Goal: Complete application form: Complete application form

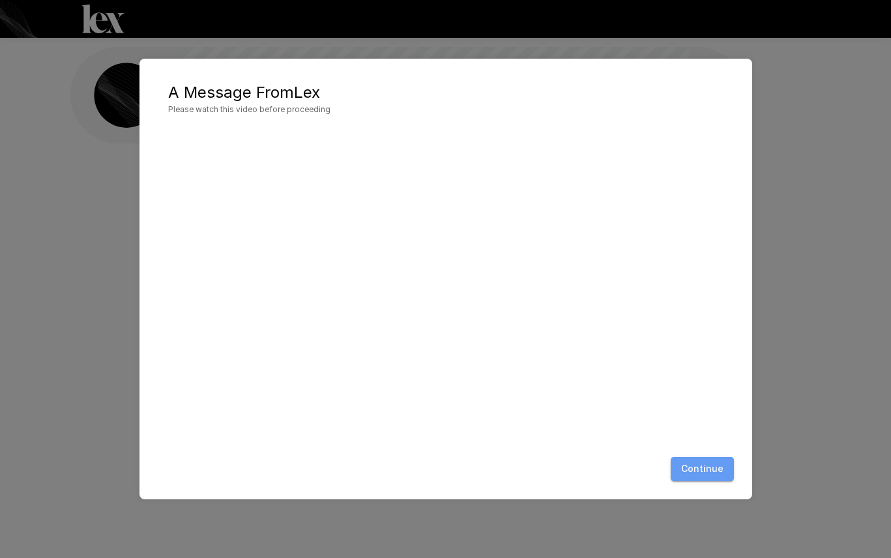
click at [714, 467] on button "Continue" at bounding box center [702, 469] width 63 height 24
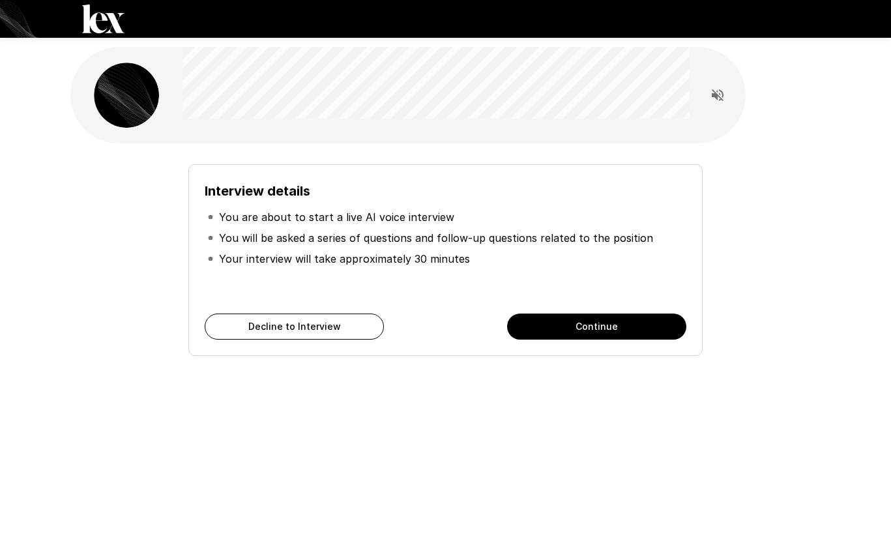
click at [593, 325] on button "Continue" at bounding box center [596, 327] width 179 height 26
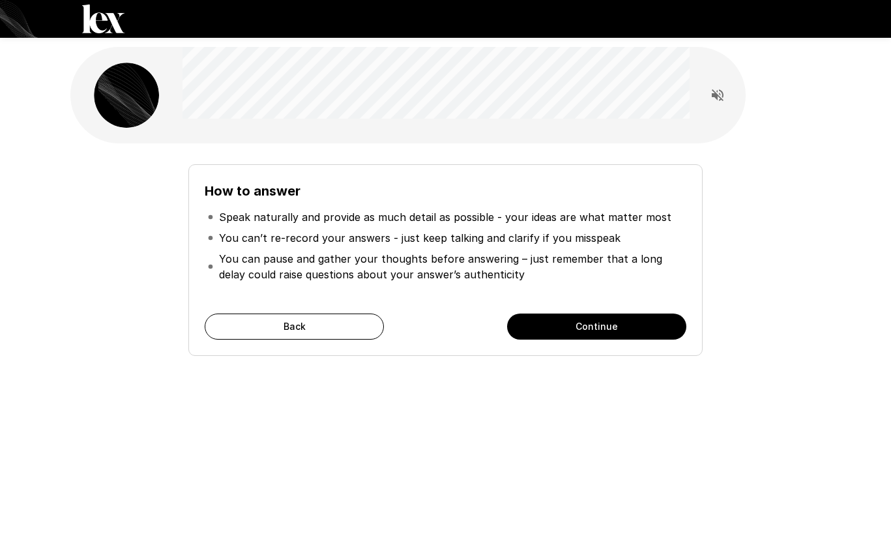
click at [593, 325] on button "Continue" at bounding box center [596, 327] width 179 height 26
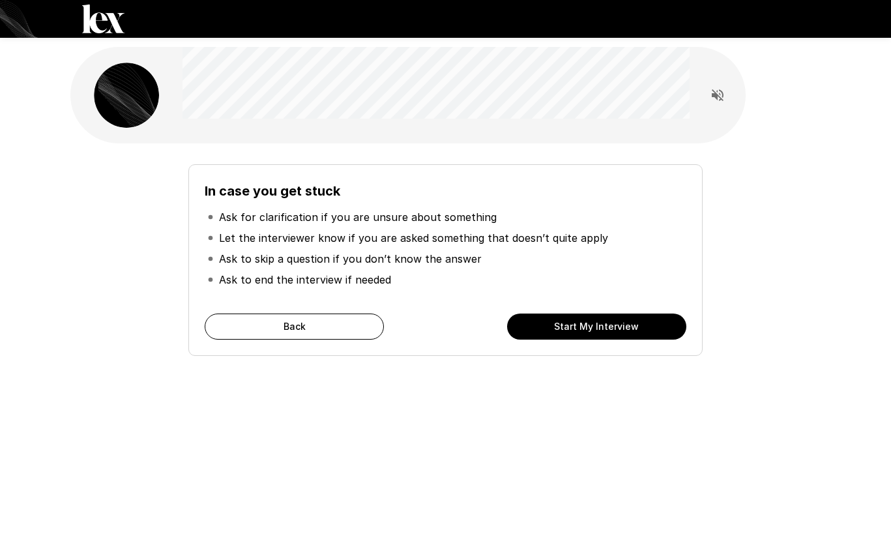
click at [593, 325] on button "Start My Interview" at bounding box center [596, 327] width 179 height 26
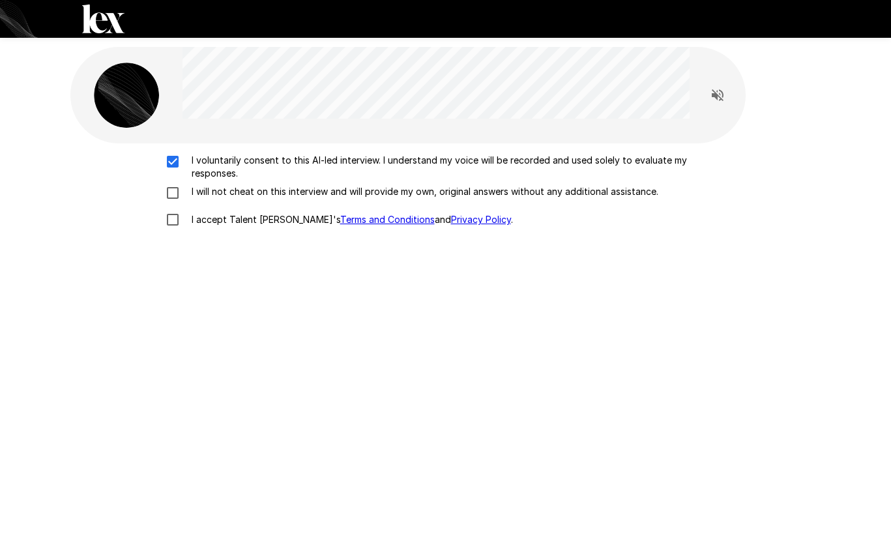
click at [173, 183] on div "I voluntarily consent to this AI-led interview. I understand my voice will be r…" at bounding box center [446, 194] width 740 height 80
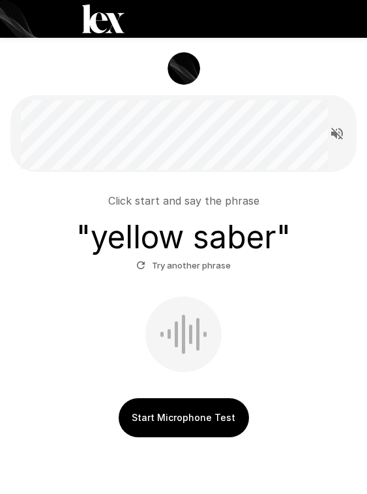
click at [237, 423] on button "Start Microphone Test" at bounding box center [184, 417] width 130 height 39
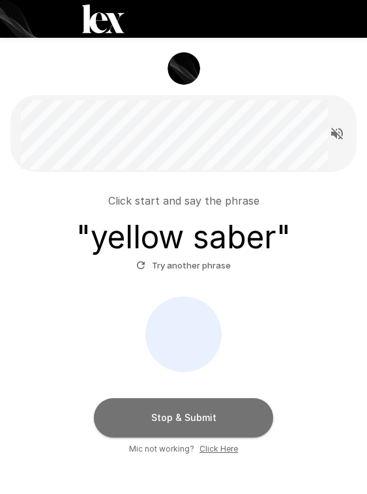
click at [254, 412] on button "Stop & Submit" at bounding box center [183, 417] width 179 height 39
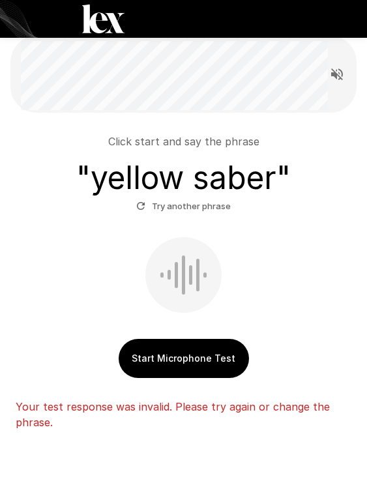
scroll to position [62, 0]
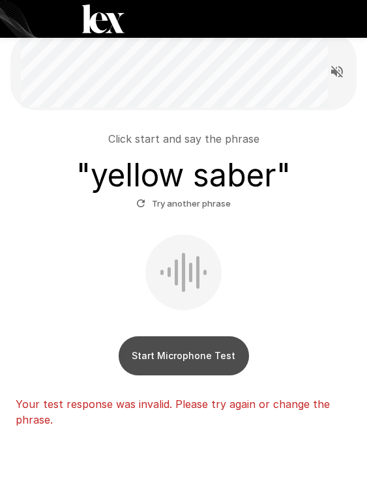
click at [224, 340] on button "Start Microphone Test" at bounding box center [184, 355] width 130 height 39
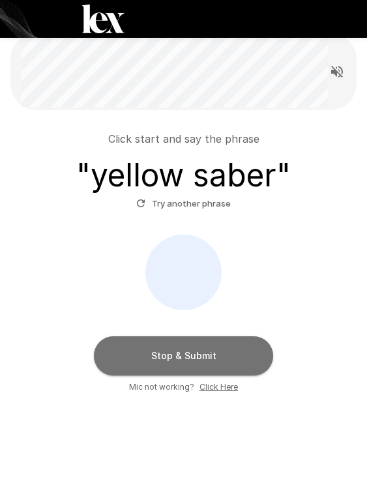
click at [224, 368] on button "Stop & Submit" at bounding box center [183, 355] width 179 height 39
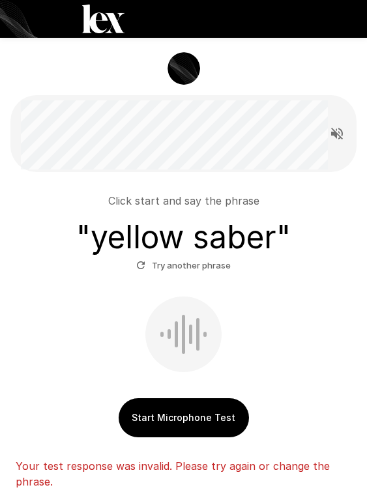
click at [173, 409] on button "Start Microphone Test" at bounding box center [184, 417] width 130 height 39
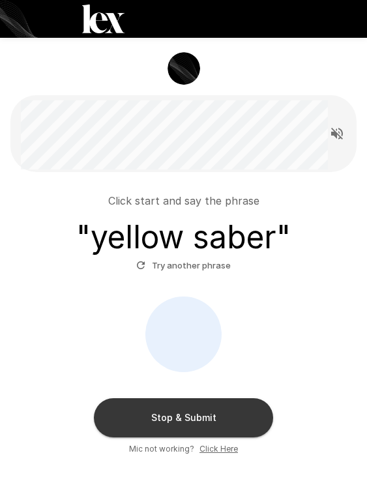
click at [173, 408] on button "Stop & Submit" at bounding box center [183, 417] width 179 height 39
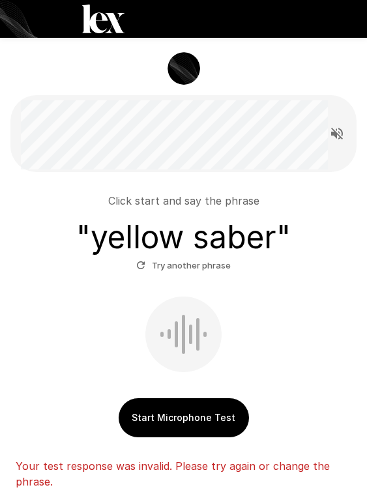
click at [184, 259] on button "Try another phrase" at bounding box center [183, 266] width 101 height 20
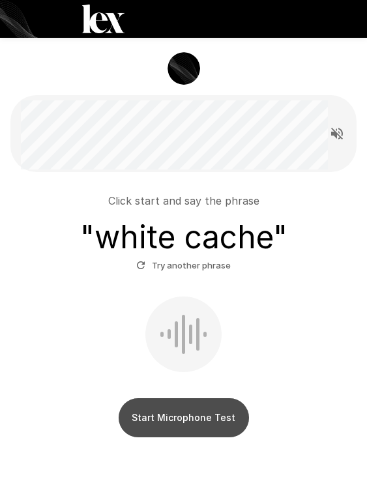
click at [198, 415] on button "Start Microphone Test" at bounding box center [184, 417] width 130 height 39
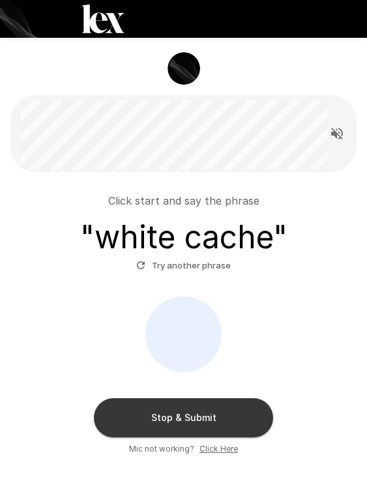
click at [198, 415] on button "Stop & Submit" at bounding box center [183, 417] width 179 height 39
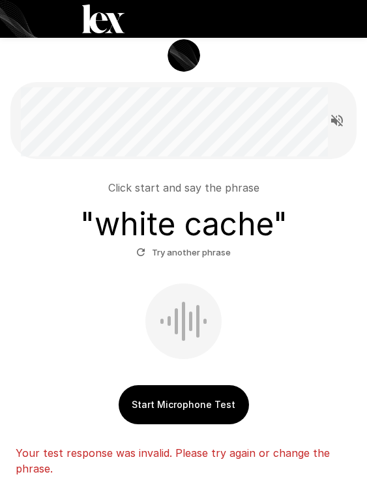
scroll to position [8, 0]
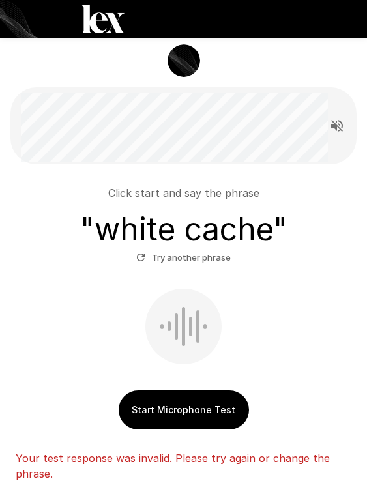
click at [191, 397] on button "Start Microphone Test" at bounding box center [184, 409] width 130 height 39
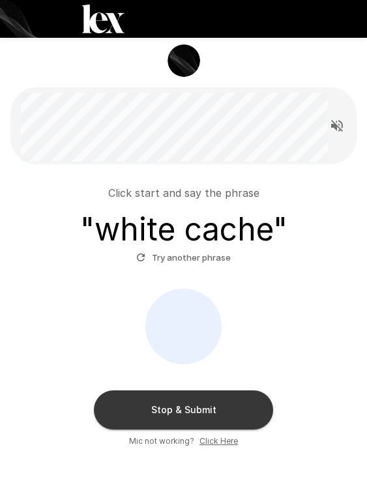
click at [191, 397] on button "Stop & Submit" at bounding box center [183, 409] width 179 height 39
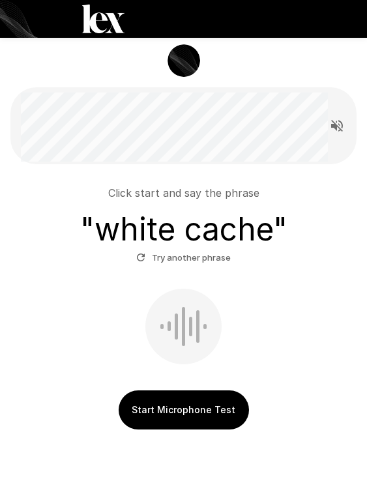
scroll to position [0, 0]
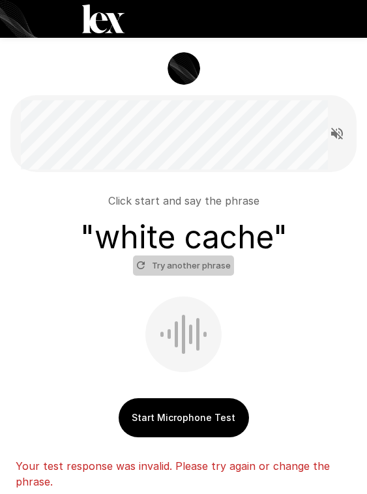
click at [192, 268] on button "Try another phrase" at bounding box center [183, 266] width 101 height 20
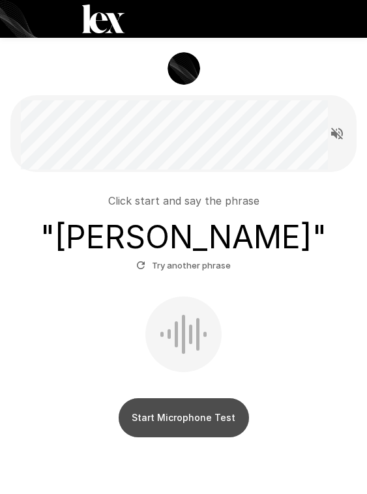
click at [190, 418] on button "Start Microphone Test" at bounding box center [184, 417] width 130 height 39
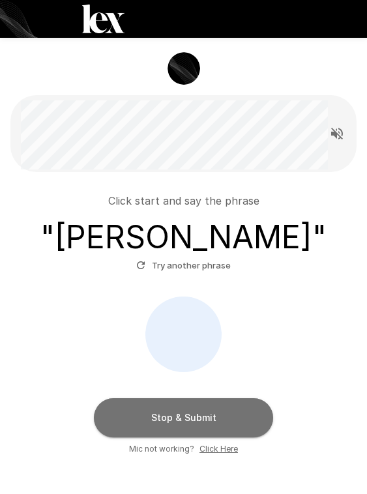
click at [190, 418] on button "Stop & Submit" at bounding box center [183, 417] width 179 height 39
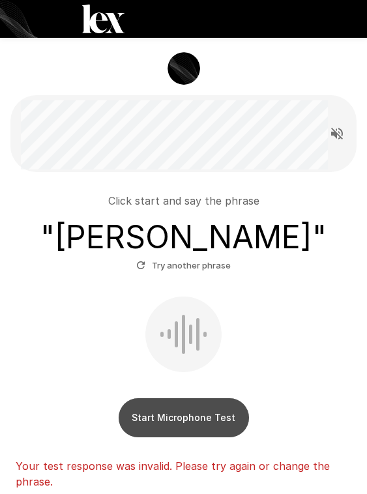
click at [190, 418] on button "Start Microphone Test" at bounding box center [184, 417] width 130 height 39
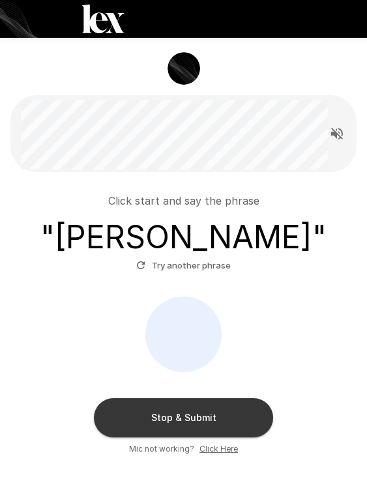
click at [190, 418] on button "Stop & Submit" at bounding box center [183, 417] width 179 height 39
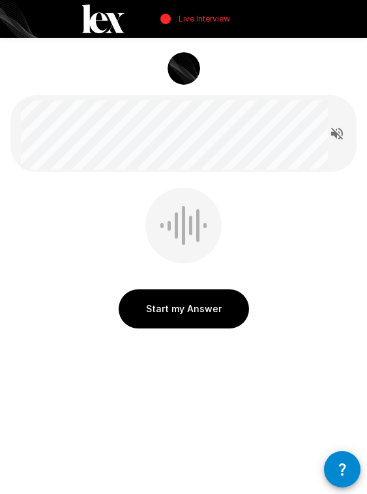
click at [336, 463] on icon "button" at bounding box center [342, 470] width 16 height 16
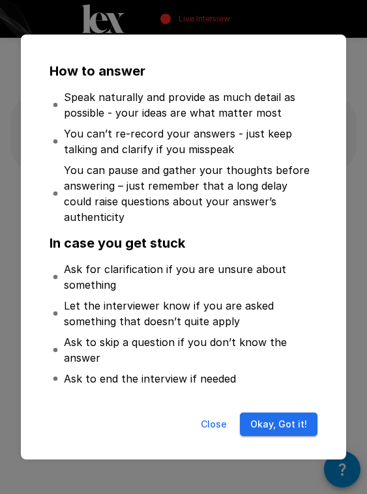
click at [297, 415] on button "Okay, Got it!" at bounding box center [279, 425] width 78 height 24
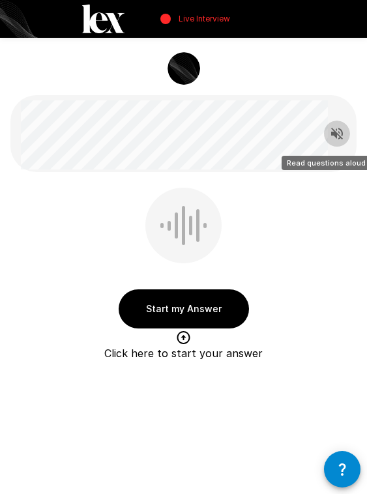
click at [337, 128] on icon "Read questions aloud" at bounding box center [337, 134] width 16 height 16
click at [339, 480] on button "button" at bounding box center [342, 469] width 37 height 37
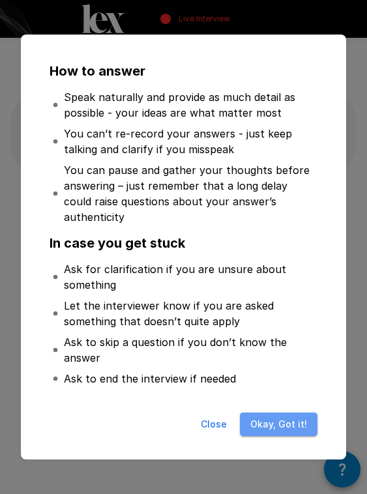
click at [299, 423] on button "Okay, Got it!" at bounding box center [279, 425] width 78 height 24
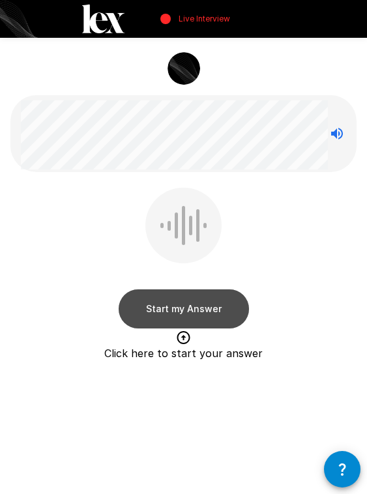
click at [198, 311] on button "Start my Answer" at bounding box center [184, 308] width 130 height 39
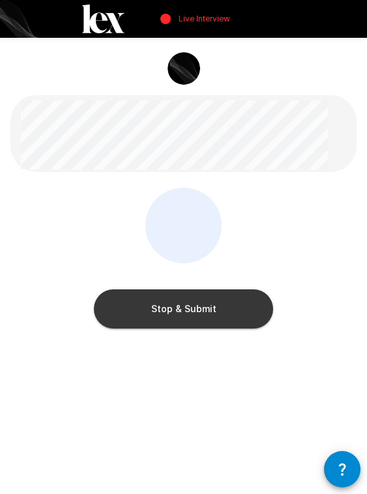
click at [198, 311] on button "Stop & Submit" at bounding box center [183, 308] width 179 height 39
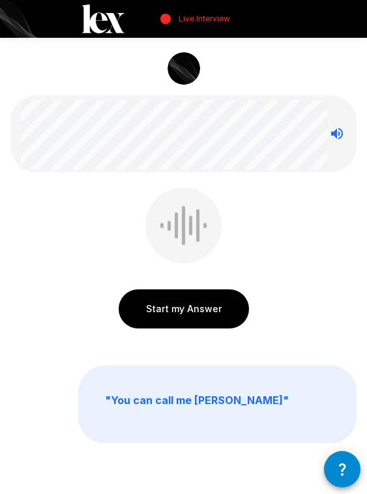
click at [335, 479] on button "button" at bounding box center [342, 469] width 37 height 37
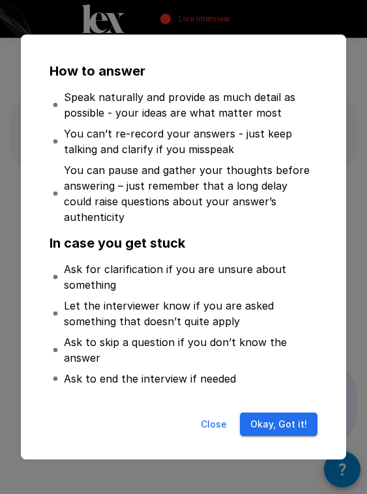
click at [287, 426] on button "Okay, Got it!" at bounding box center [279, 425] width 78 height 24
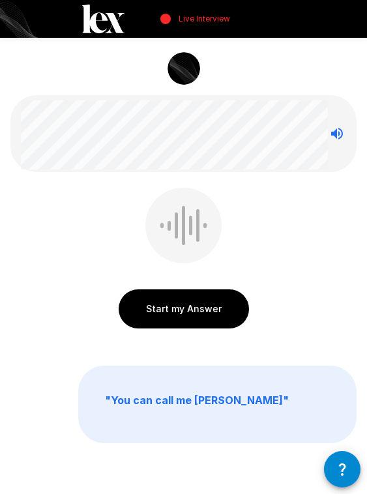
click at [207, 324] on button "Start my Answer" at bounding box center [184, 308] width 130 height 39
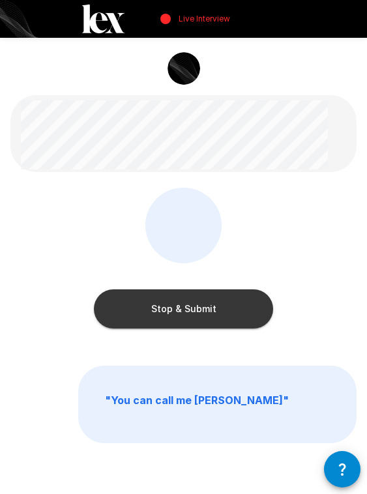
click at [247, 319] on button "Stop & Submit" at bounding box center [183, 308] width 179 height 39
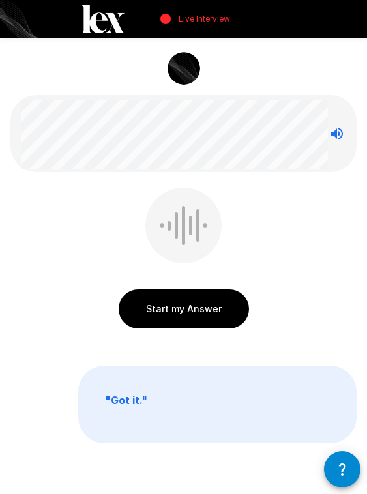
click at [337, 460] on button "button" at bounding box center [342, 469] width 37 height 37
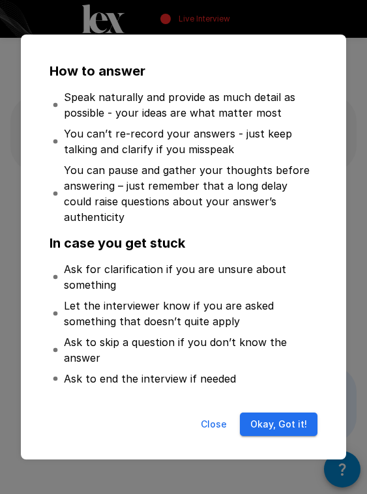
click at [278, 415] on button "Okay, Got it!" at bounding box center [279, 425] width 78 height 24
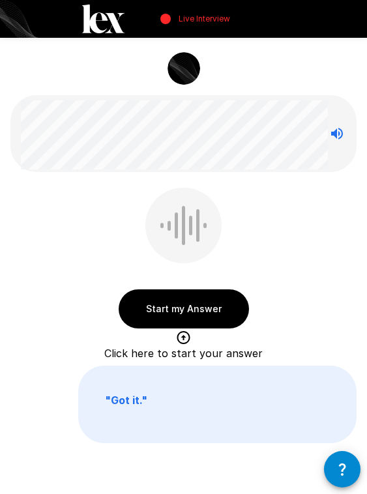
click at [165, 392] on p "" Got it. "" at bounding box center [217, 404] width 277 height 76
click at [184, 239] on div at bounding box center [183, 225] width 3 height 39
click at [188, 342] on div "Start my Answer Click here to start your answer " Got it. "" at bounding box center [183, 274] width 367 height 548
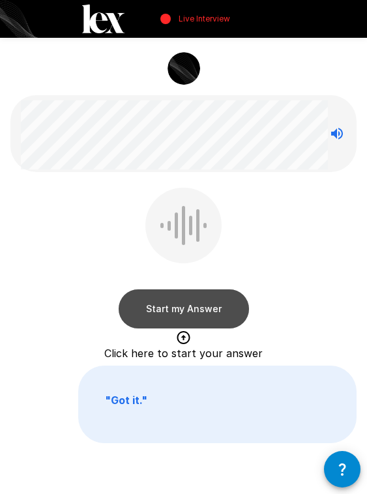
click at [190, 304] on button "Start my Answer" at bounding box center [184, 308] width 130 height 39
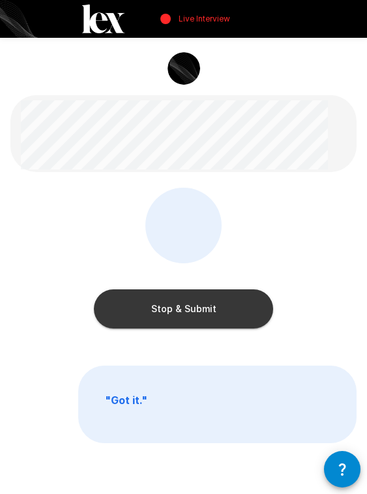
click at [195, 312] on button "Stop & Submit" at bounding box center [183, 308] width 179 height 39
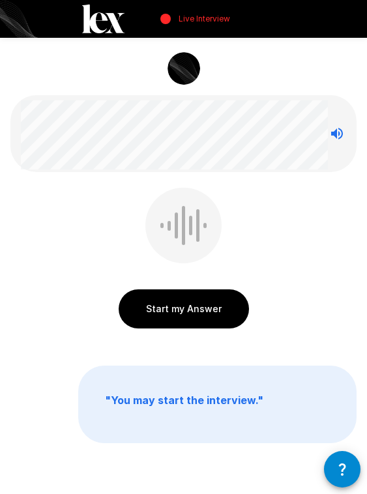
scroll to position [53, 0]
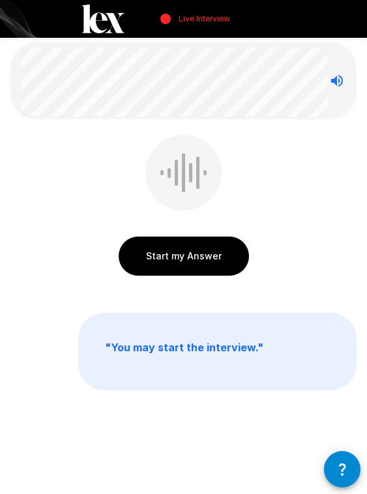
click at [349, 467] on icon "button" at bounding box center [342, 470] width 16 height 16
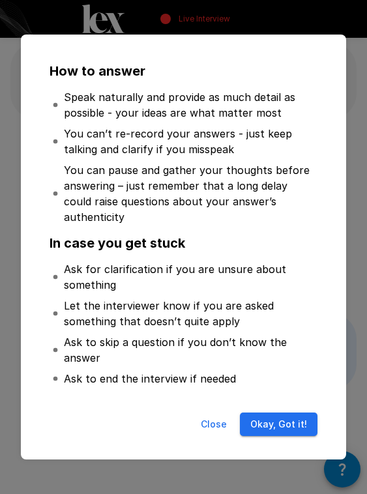
click at [222, 415] on button "Close" at bounding box center [214, 425] width 42 height 24
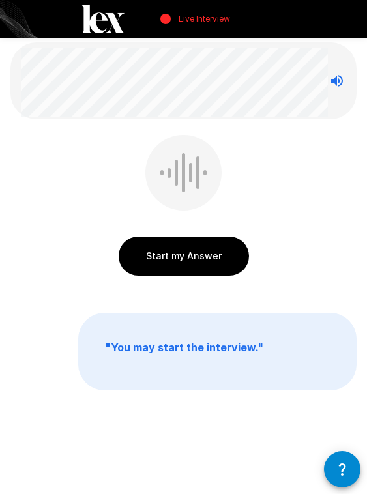
click at [233, 357] on p "" You may start the interview. "" at bounding box center [217, 352] width 277 height 76
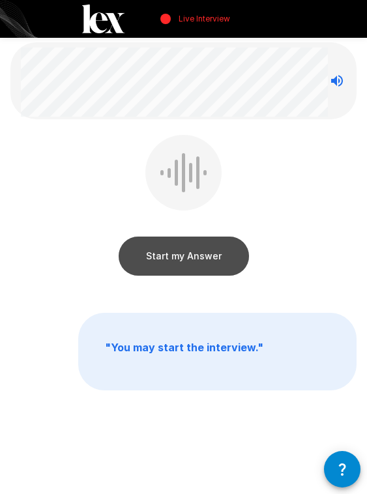
click at [221, 248] on button "Start my Answer" at bounding box center [184, 256] width 130 height 39
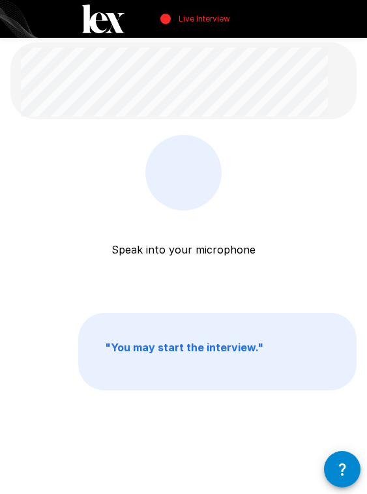
click at [338, 456] on button "button" at bounding box center [342, 469] width 37 height 37
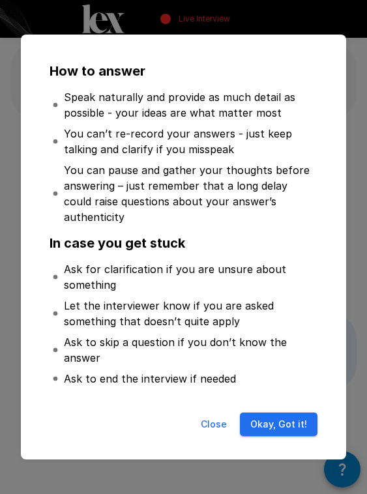
click at [274, 415] on button "Okay, Got it!" at bounding box center [279, 425] width 78 height 24
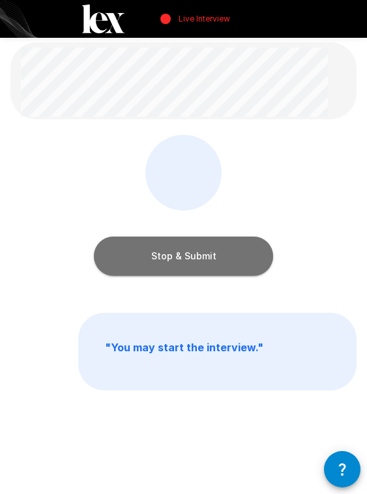
click at [209, 260] on button "Stop & Submit" at bounding box center [183, 256] width 179 height 39
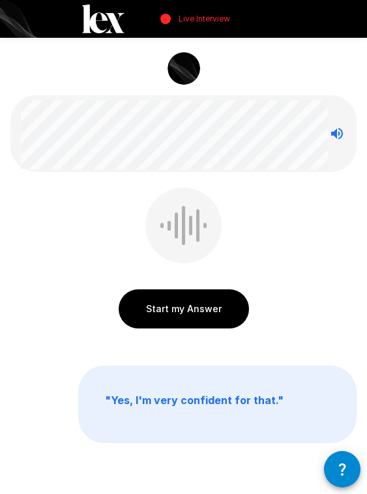
click at [209, 300] on button "Start my Answer" at bounding box center [184, 308] width 130 height 39
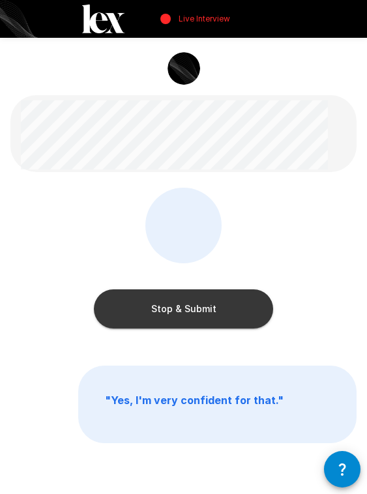
click at [220, 297] on button "Stop & Submit" at bounding box center [183, 308] width 179 height 39
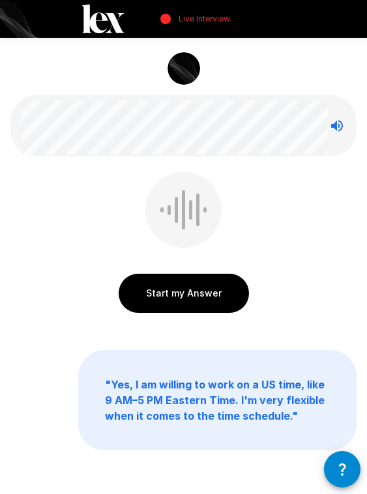
click at [208, 284] on button "Start my Answer" at bounding box center [184, 293] width 130 height 39
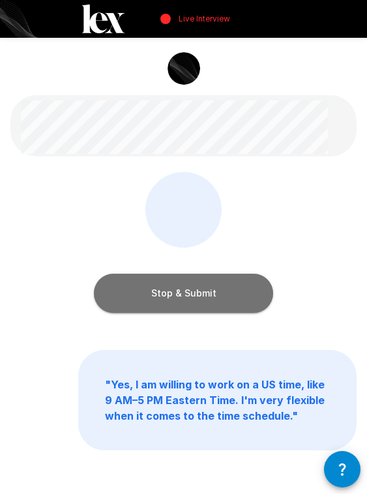
click at [215, 275] on button "Stop & Submit" at bounding box center [183, 293] width 179 height 39
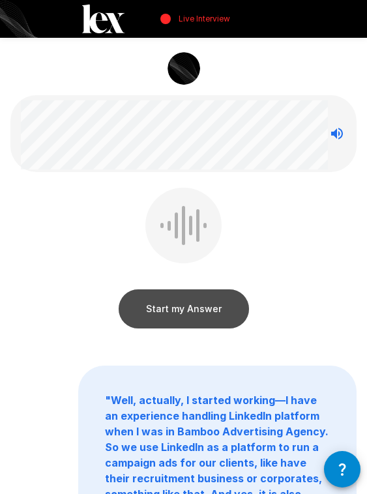
click at [227, 300] on button "Start my Answer" at bounding box center [184, 308] width 130 height 39
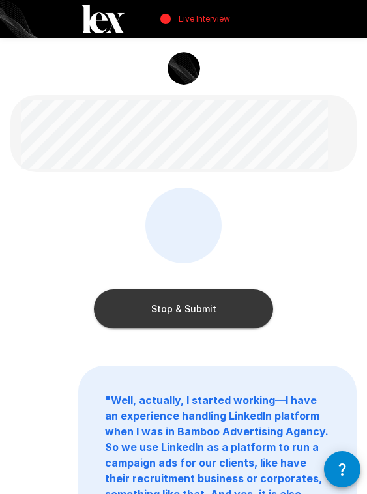
click at [252, 301] on button "Stop & Submit" at bounding box center [183, 308] width 179 height 39
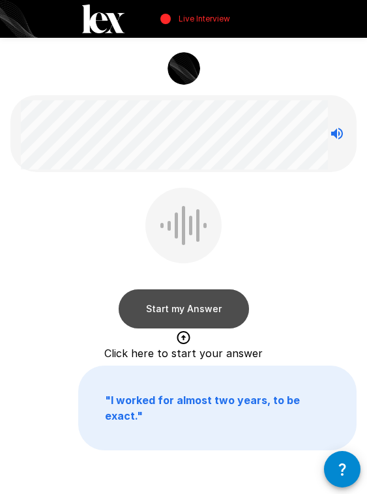
click at [210, 301] on button "Start my Answer" at bounding box center [184, 308] width 130 height 39
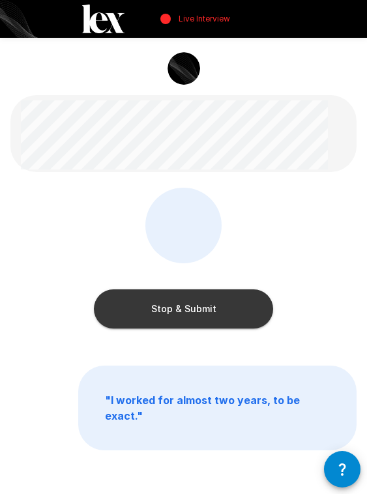
click at [210, 301] on button "Stop & Submit" at bounding box center [183, 308] width 179 height 39
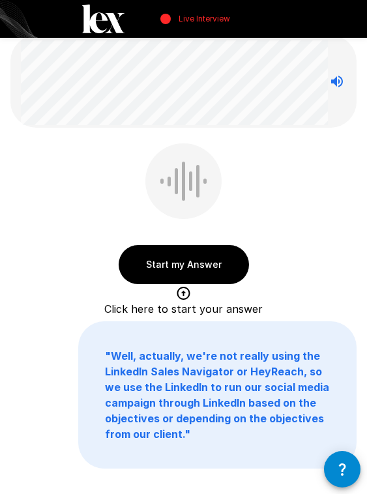
scroll to position [53, 0]
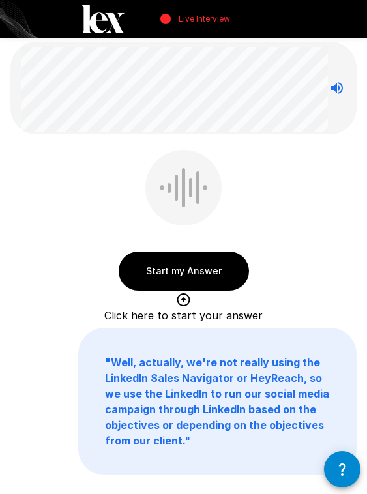
click at [179, 272] on button "Start my Answer" at bounding box center [184, 271] width 130 height 39
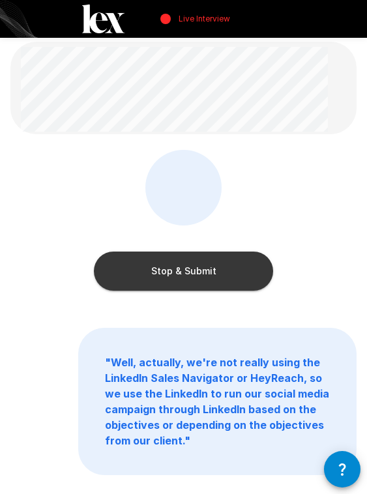
click at [224, 260] on button "Stop & Submit" at bounding box center [183, 271] width 179 height 39
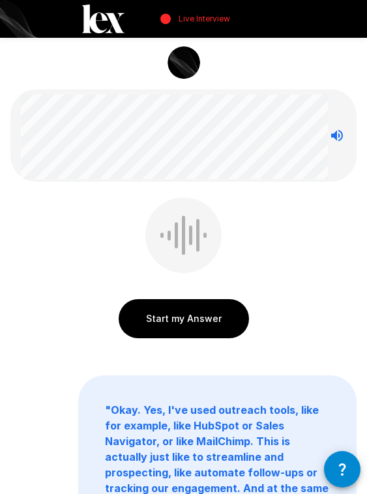
scroll to position [13, 0]
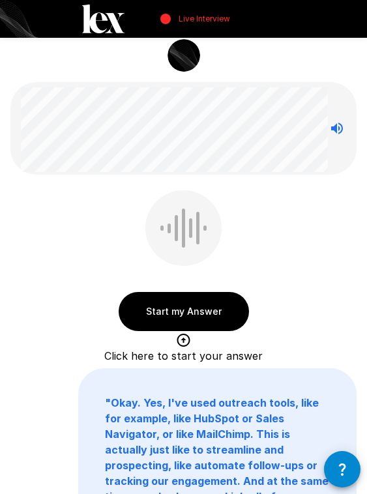
click at [199, 312] on button "Start my Answer" at bounding box center [184, 311] width 130 height 39
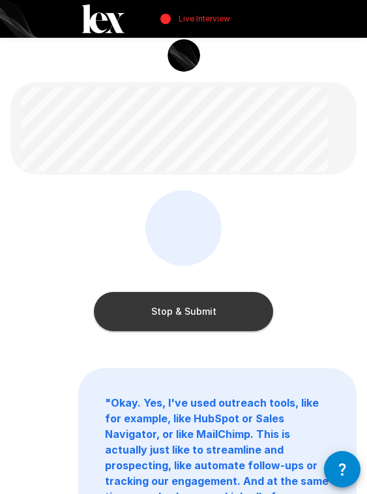
click at [183, 313] on button "Stop & Submit" at bounding box center [183, 311] width 179 height 39
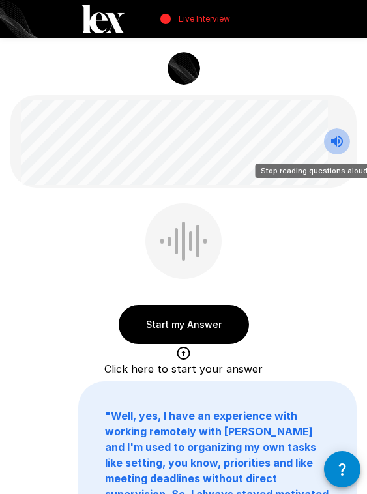
click at [341, 148] on icon "Stop reading questions aloud" at bounding box center [337, 142] width 16 height 16
click at [341, 148] on icon "Read questions aloud" at bounding box center [337, 142] width 16 height 16
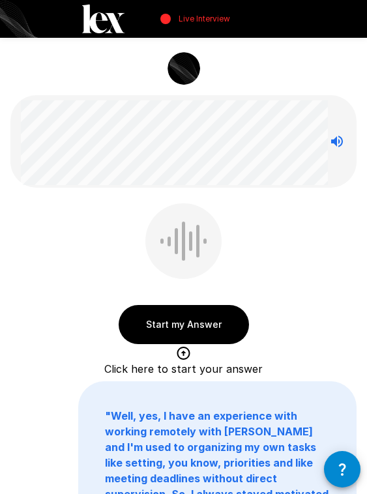
scroll to position [1, 0]
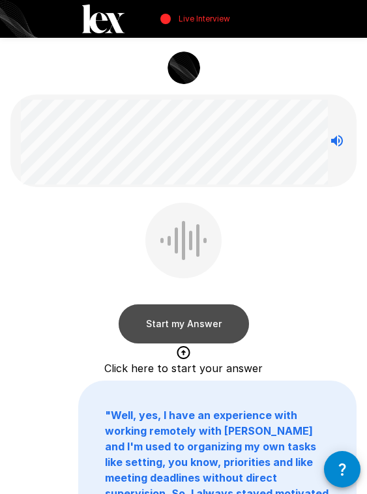
click at [208, 327] on button "Start my Answer" at bounding box center [184, 323] width 130 height 39
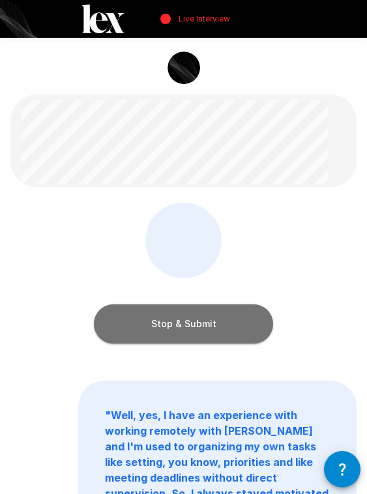
click at [220, 314] on button "Stop & Submit" at bounding box center [183, 323] width 179 height 39
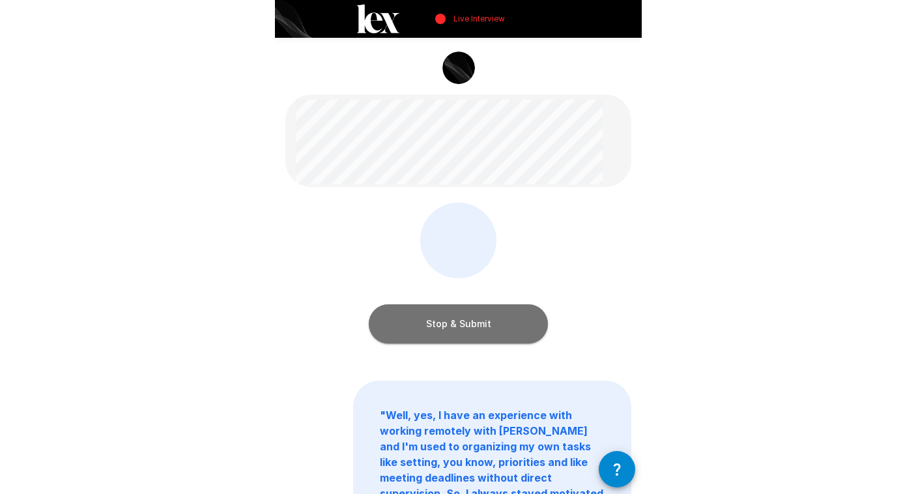
scroll to position [0, 0]
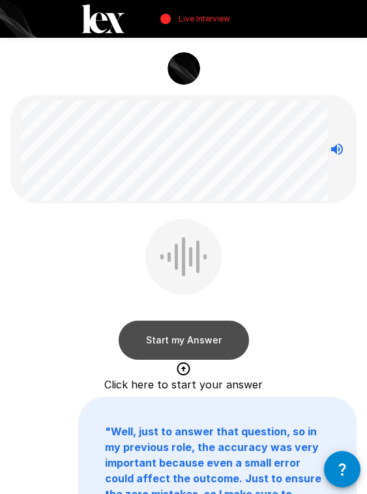
click at [202, 336] on button "Start my Answer" at bounding box center [184, 340] width 130 height 39
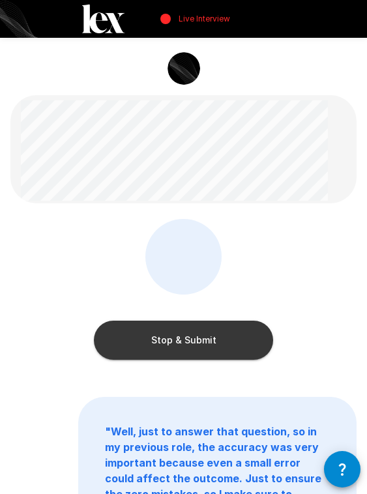
click at [229, 329] on button "Stop & Submit" at bounding box center [183, 340] width 179 height 39
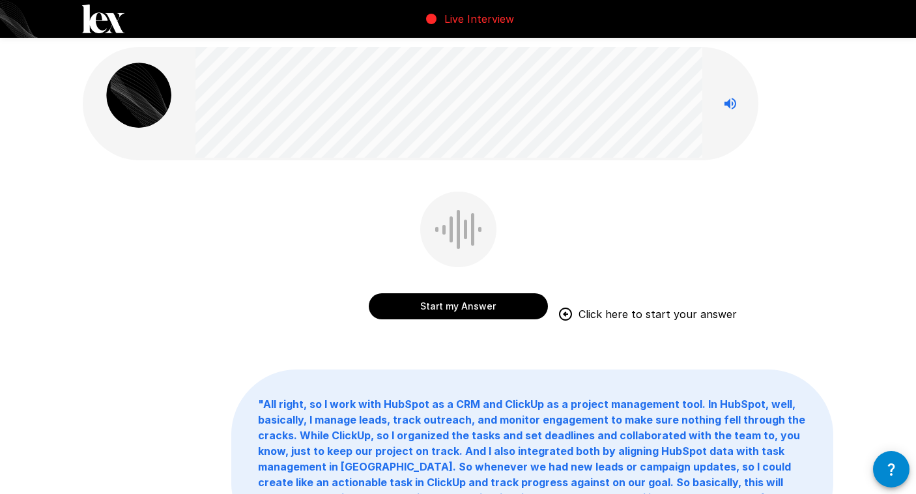
click at [524, 308] on button "Start my Answer" at bounding box center [458, 306] width 179 height 26
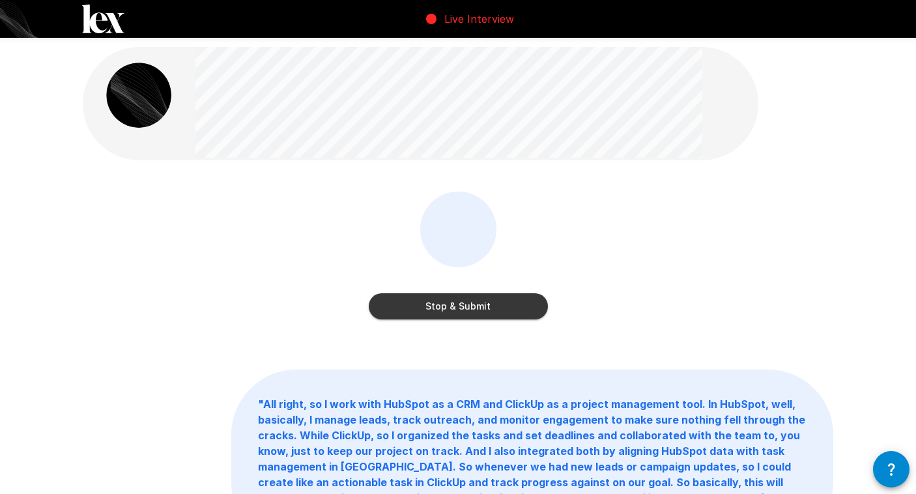
click at [490, 316] on button "Stop & Submit" at bounding box center [458, 306] width 179 height 26
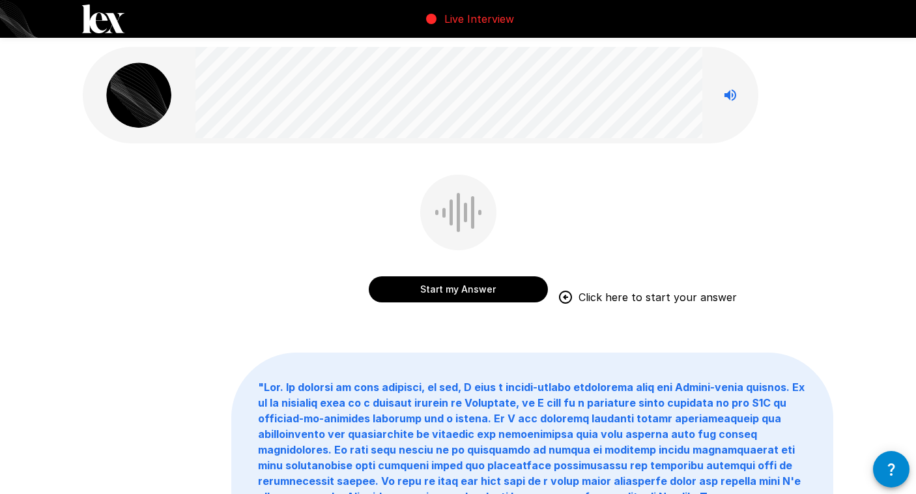
click at [441, 286] on button "Start my Answer" at bounding box center [458, 289] width 179 height 26
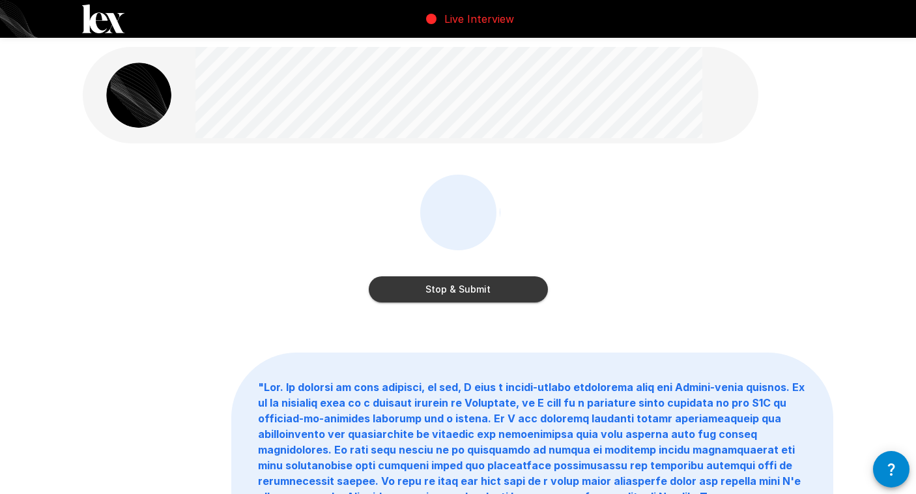
click at [462, 284] on button "Stop & Submit" at bounding box center [458, 289] width 179 height 26
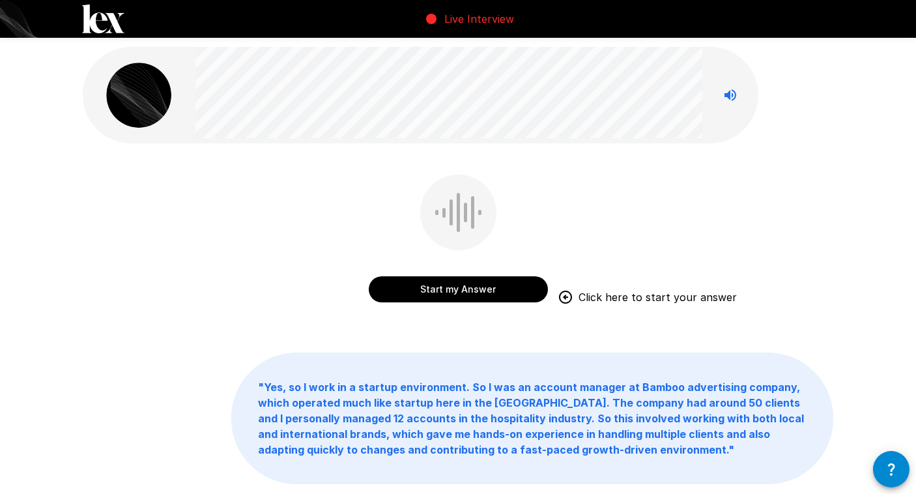
click at [406, 282] on button "Start my Answer" at bounding box center [458, 289] width 179 height 26
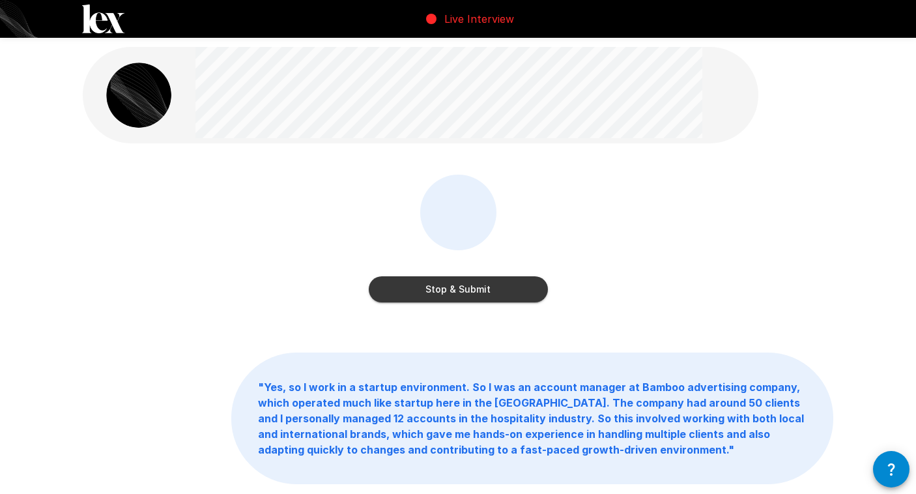
click at [407, 275] on div "Stop & Submit" at bounding box center [458, 276] width 179 height 52
click at [423, 294] on button "Stop & Submit" at bounding box center [458, 289] width 179 height 26
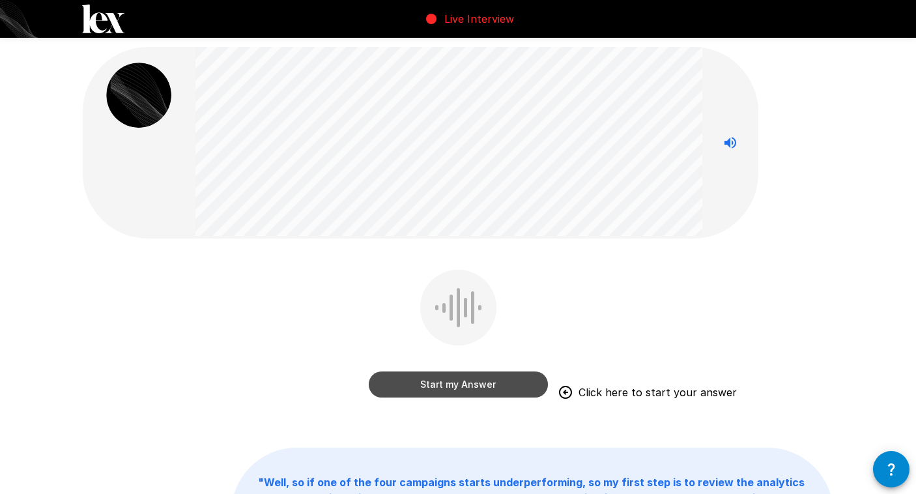
click at [471, 386] on button "Start my Answer" at bounding box center [458, 385] width 179 height 26
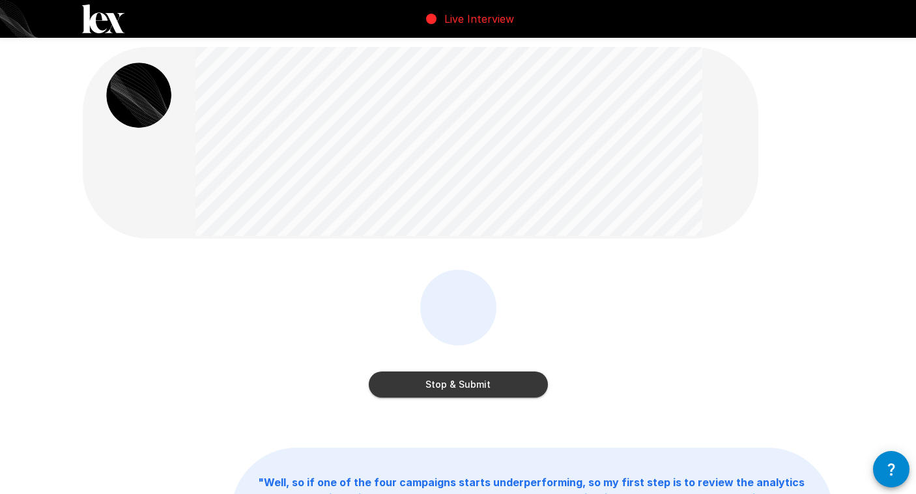
click at [460, 383] on button "Stop & Submit" at bounding box center [458, 385] width 179 height 26
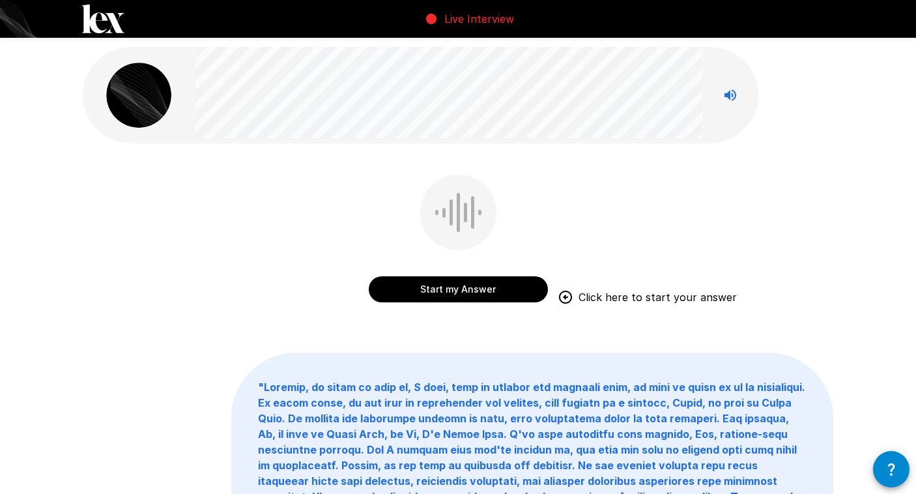
click at [497, 296] on button "Start my Answer" at bounding box center [458, 289] width 179 height 26
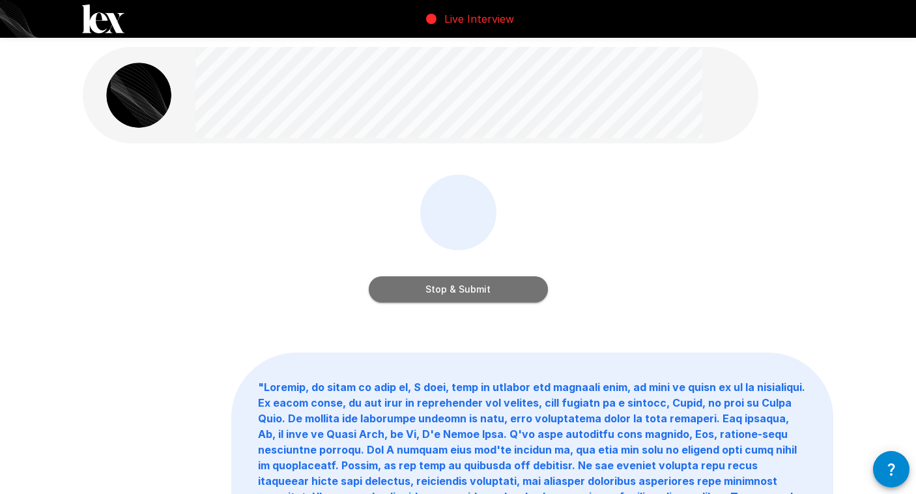
click at [489, 286] on button "Stop & Submit" at bounding box center [458, 289] width 179 height 26
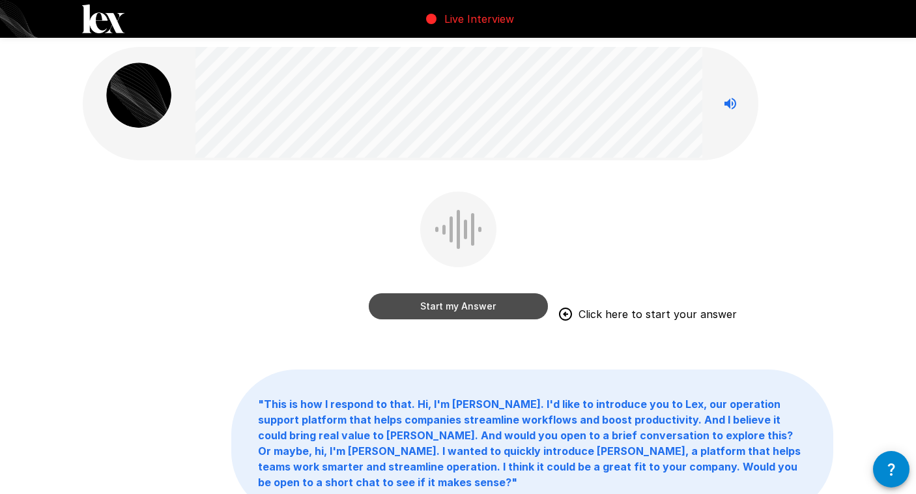
click at [435, 298] on button "Start my Answer" at bounding box center [458, 306] width 179 height 26
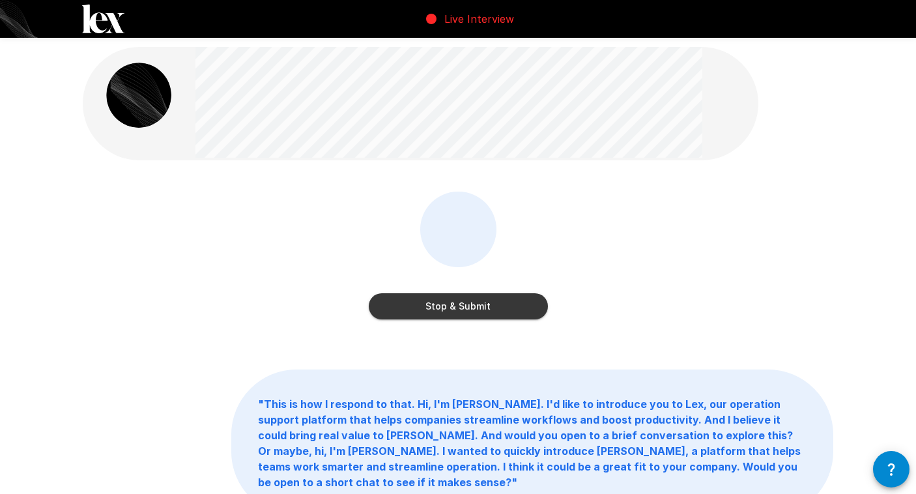
click at [432, 317] on button "Stop & Submit" at bounding box center [458, 306] width 179 height 26
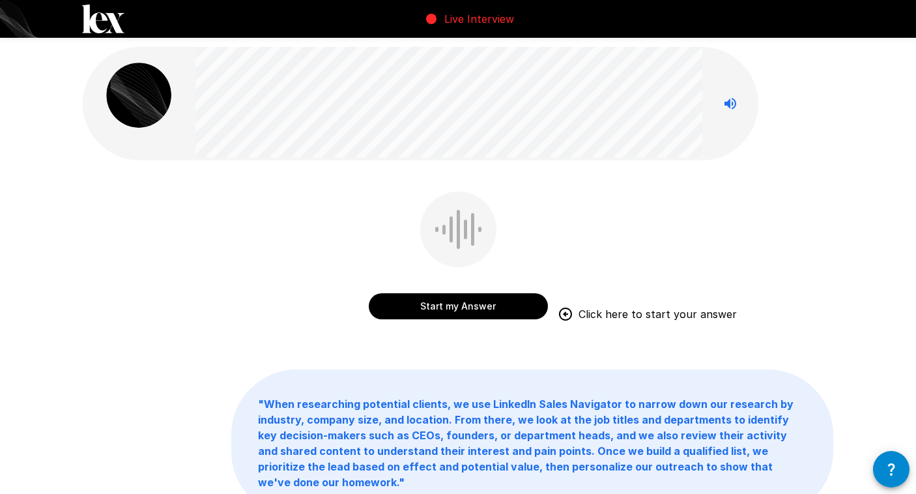
click at [467, 302] on button "Start my Answer" at bounding box center [458, 306] width 179 height 26
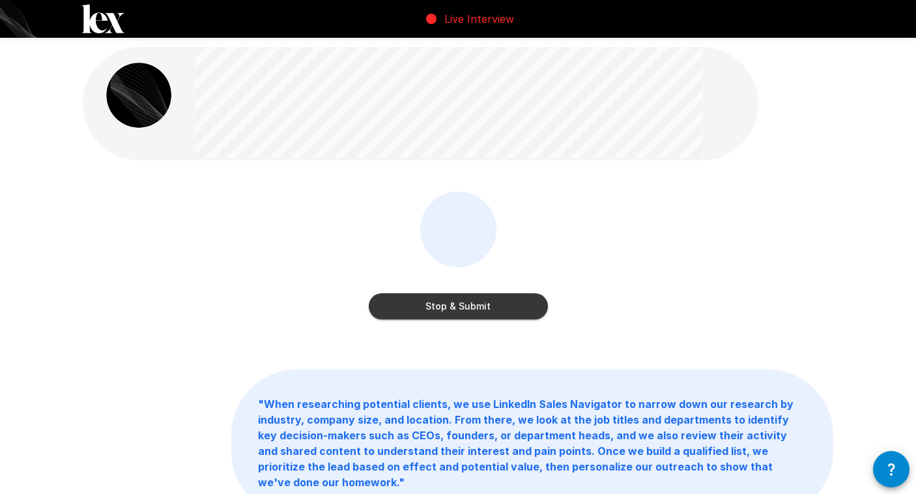
click at [513, 299] on button "Stop & Submit" at bounding box center [458, 306] width 179 height 26
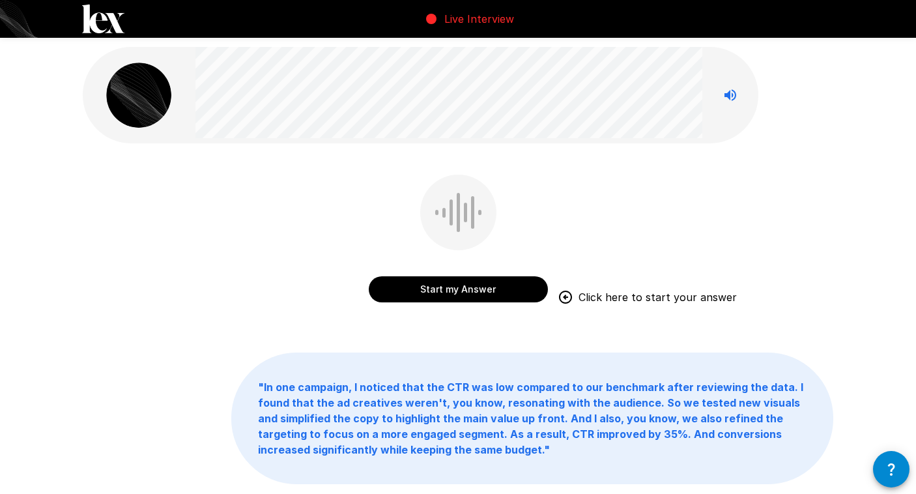
click at [464, 295] on button "Start my Answer" at bounding box center [458, 289] width 179 height 26
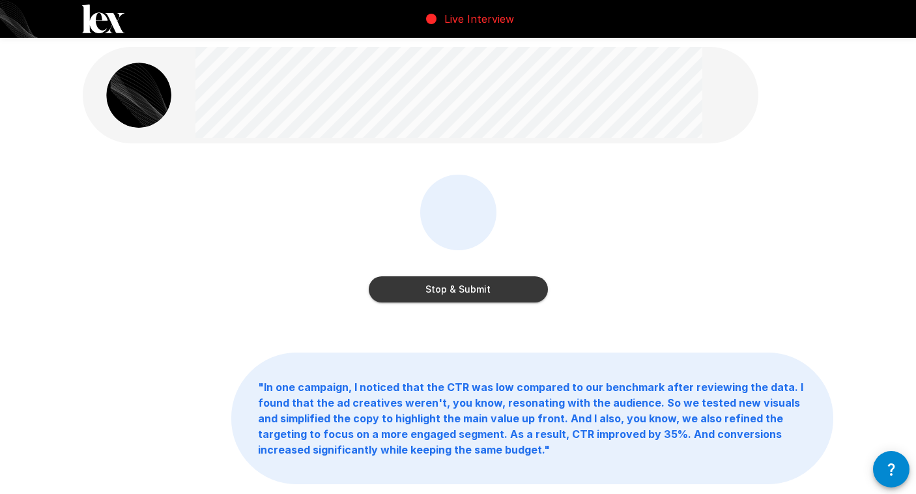
click at [523, 277] on button "Stop & Submit" at bounding box center [458, 289] width 179 height 26
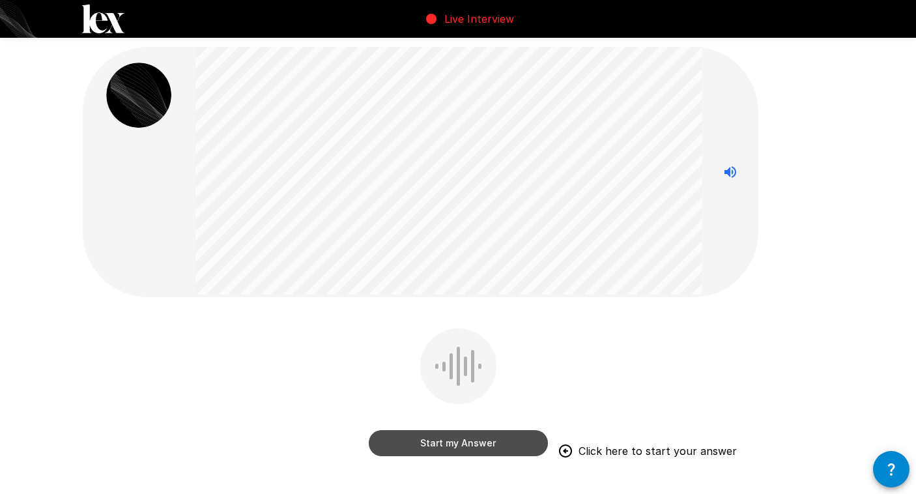
click at [518, 439] on button "Start my Answer" at bounding box center [458, 443] width 179 height 26
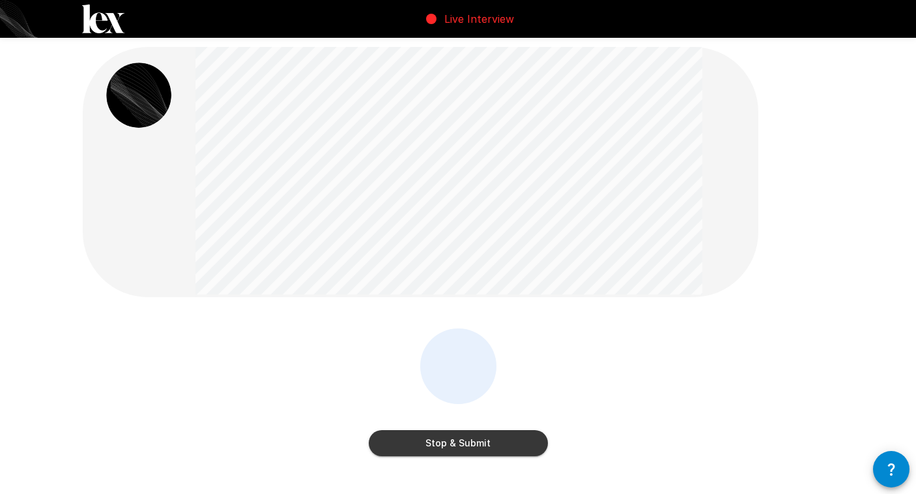
click at [534, 438] on button "Stop & Submit" at bounding box center [458, 443] width 179 height 26
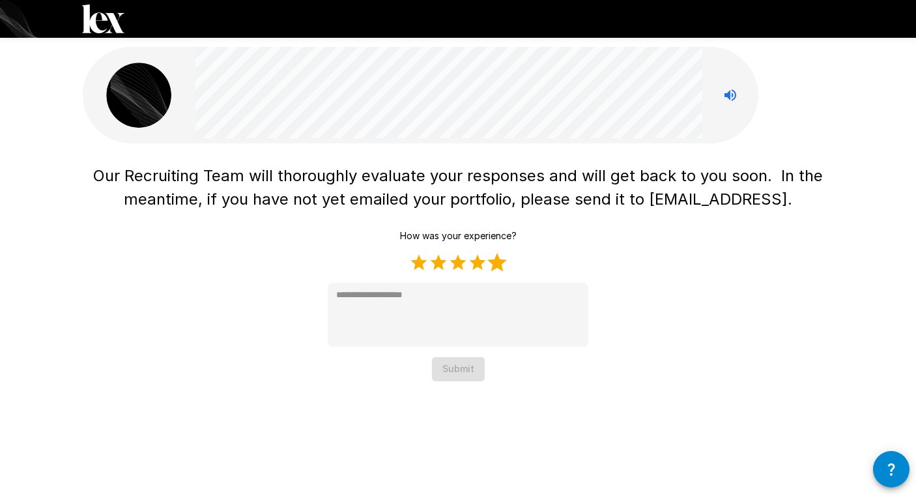
click at [497, 265] on label "5 Stars" at bounding box center [498, 263] width 20 height 20
type textarea "*"
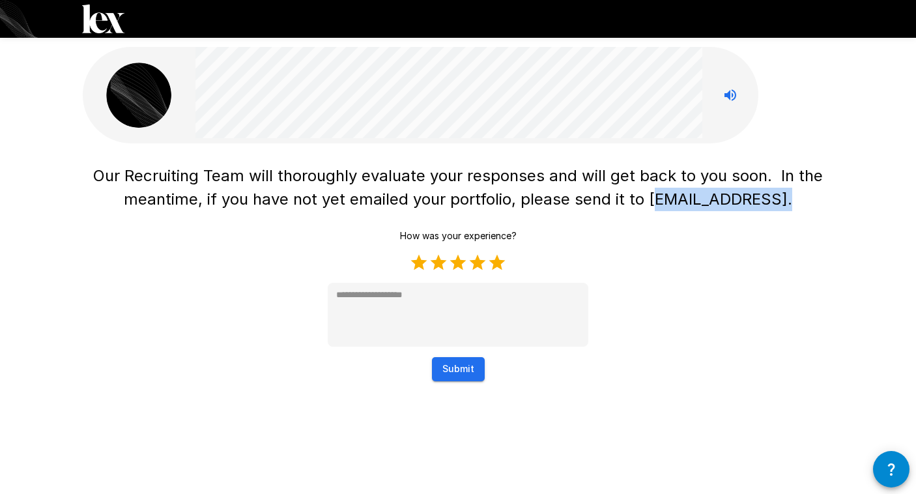
drag, startPoint x: 662, startPoint y: 206, endPoint x: 794, endPoint y: 199, distance: 131.9
click at [794, 199] on h1 "Our Recruiting Team will thoroughly evaluate your responses and will get back t…" at bounding box center [458, 187] width 751 height 47
drag, startPoint x: 655, startPoint y: 198, endPoint x: 839, endPoint y: 219, distance: 185.0
click at [839, 219] on div "Our Recruiting Team will thoroughly evaluate your responses and will get back t…" at bounding box center [458, 205] width 782 height 410
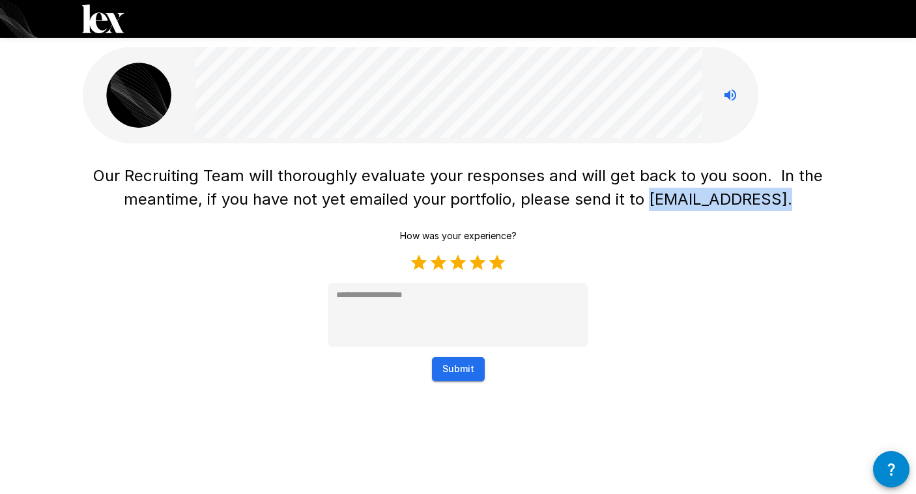
copy span "[EMAIL_ADDRESS]."
click at [456, 366] on button "Submit" at bounding box center [458, 369] width 53 height 24
